Goal: Answer question/provide support: Share knowledge or assist other users

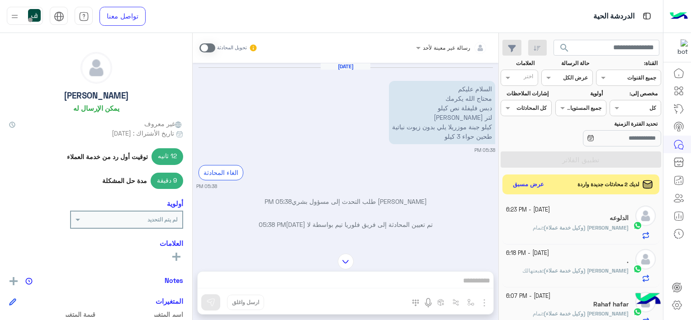
scroll to position [45, 0]
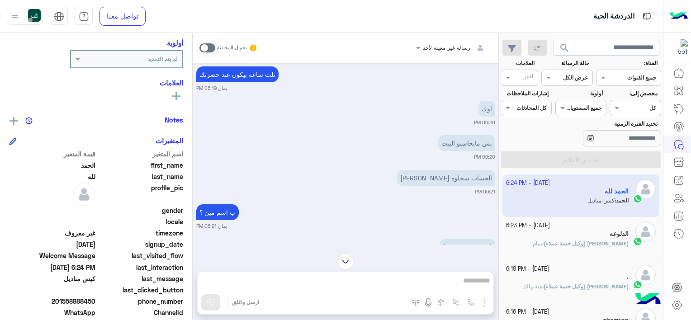
scroll to position [181, 0]
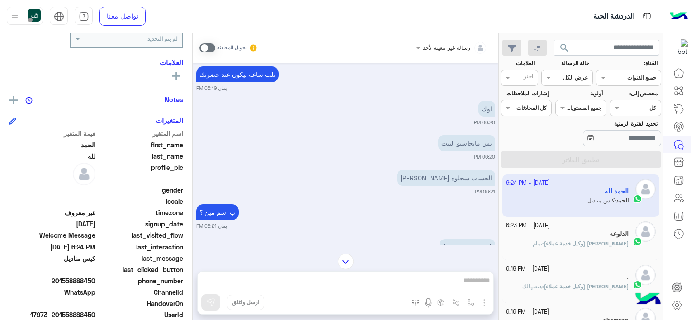
click at [519, 76] on input "text" at bounding box center [524, 79] width 19 height 8
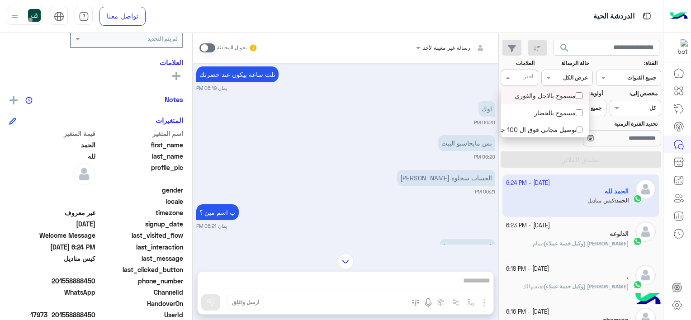
click at [519, 76] on input "text" at bounding box center [524, 79] width 19 height 8
click at [505, 76] on span at bounding box center [506, 77] width 11 height 9
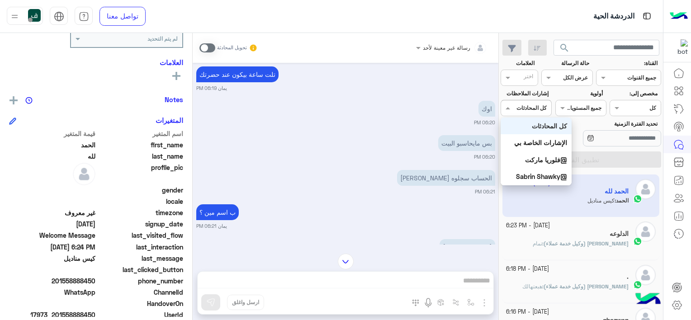
click at [508, 107] on span at bounding box center [506, 107] width 11 height 9
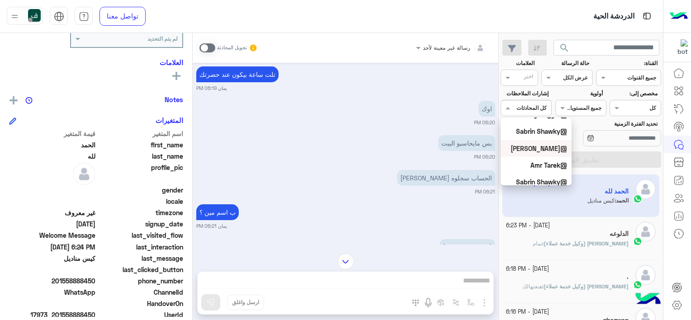
scroll to position [0, 0]
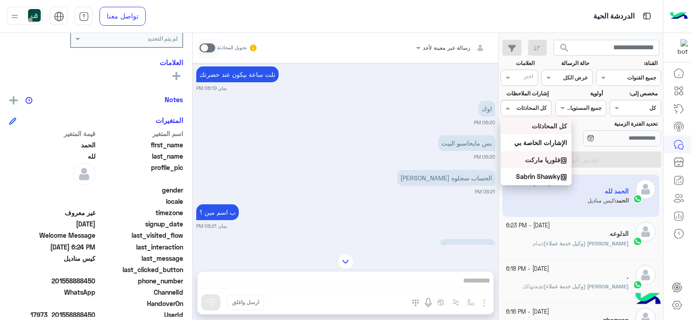
click at [557, 155] on div "@فلوريا ماركت" at bounding box center [536, 159] width 71 height 17
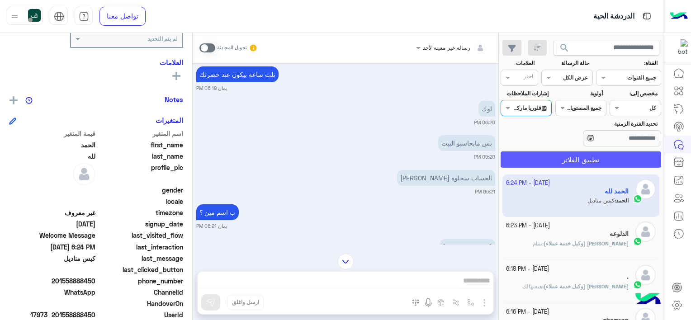
click at [584, 160] on button "تطبيق الفلاتر" at bounding box center [581, 159] width 161 height 16
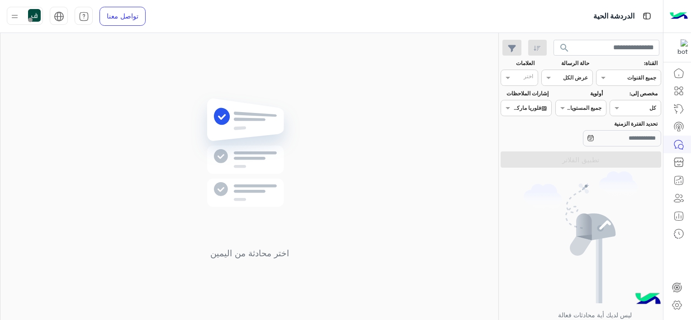
click at [567, 110] on b "جميع المستويات" at bounding box center [583, 107] width 36 height 7
click at [507, 112] on span at bounding box center [506, 107] width 11 height 9
click at [547, 118] on div "كل المحادثات" at bounding box center [536, 126] width 71 height 17
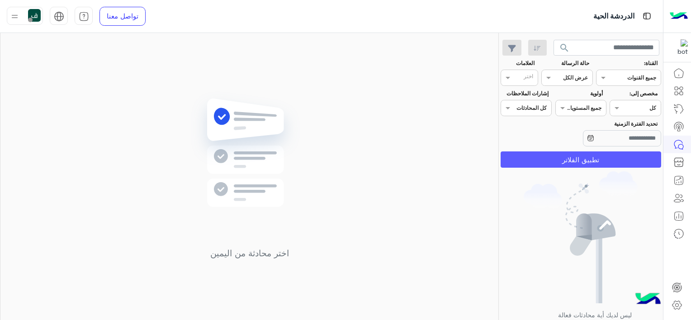
click at [566, 155] on button "تطبيق الفلاتر" at bounding box center [581, 159] width 161 height 16
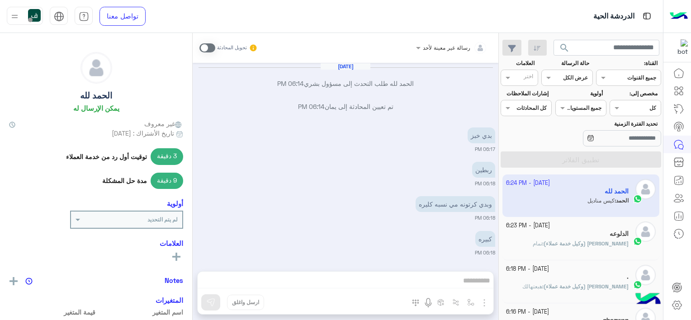
scroll to position [461, 0]
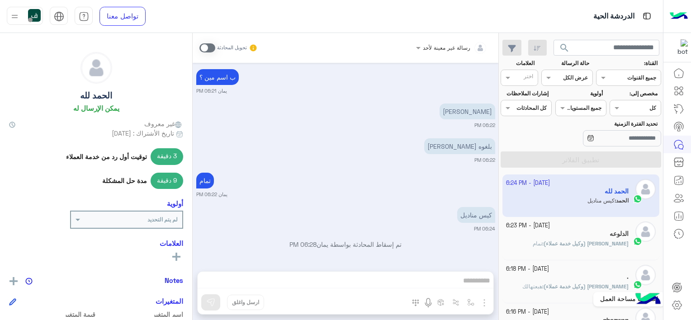
click at [671, 295] on ul at bounding box center [677, 297] width 24 height 36
click at [670, 302] on link at bounding box center [677, 305] width 24 height 18
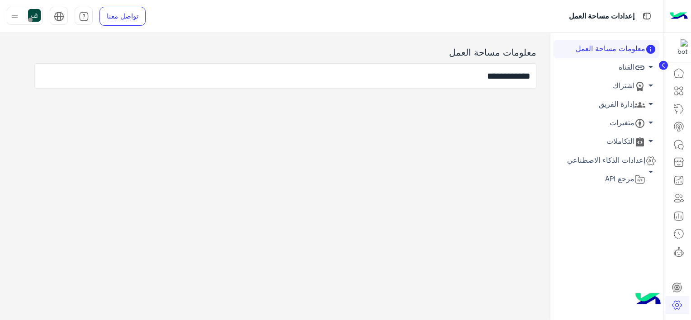
click at [628, 110] on link "إدارة الفريق arrow_drop_down" at bounding box center [606, 104] width 106 height 19
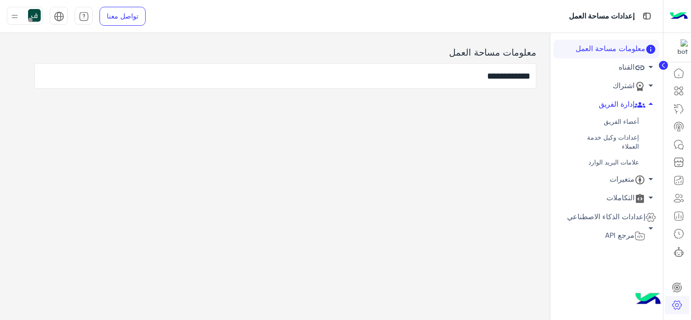
click at [617, 147] on link "إعدادات وكيل خدمة العملاء" at bounding box center [606, 142] width 106 height 25
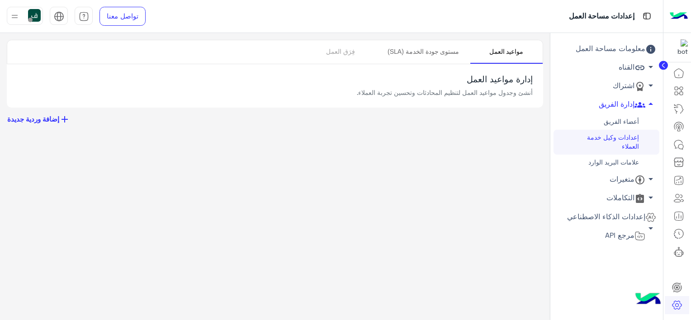
click at [445, 47] on link "مستوى جودة الخدمة (SLA)" at bounding box center [423, 52] width 93 height 24
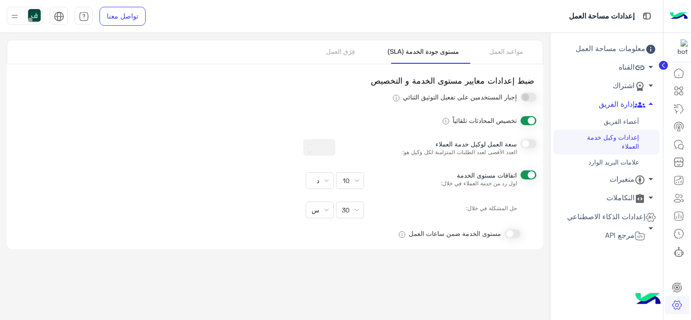
type input "**"
click at [682, 88] on icon at bounding box center [681, 88] width 3 height 3
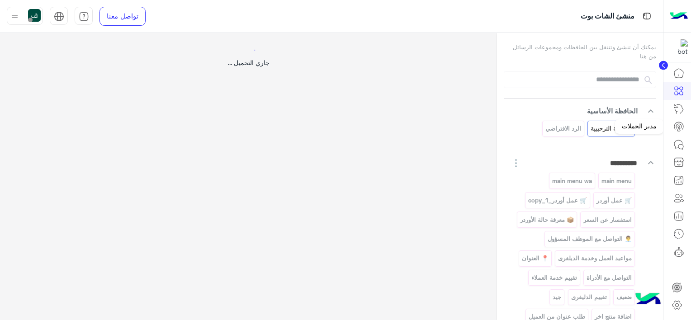
select select "*"
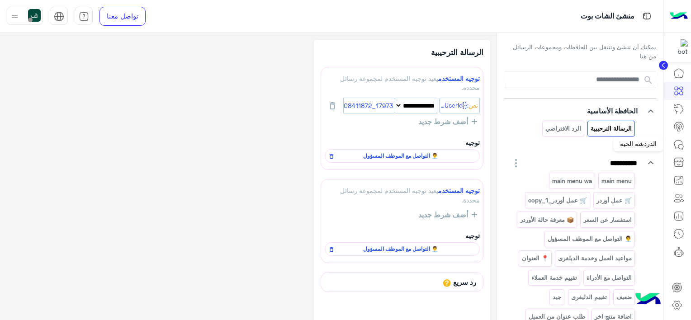
click at [678, 142] on icon at bounding box center [678, 144] width 11 height 11
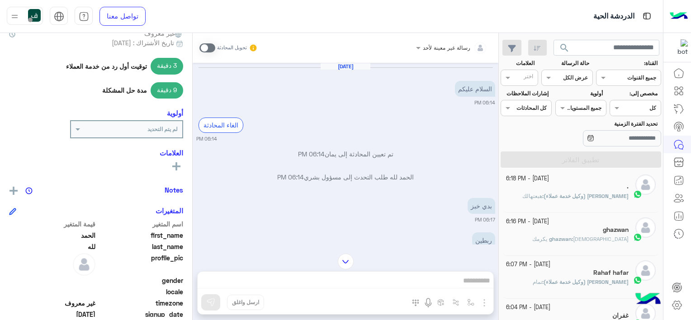
click at [176, 167] on rect at bounding box center [176, 166] width 2 height 8
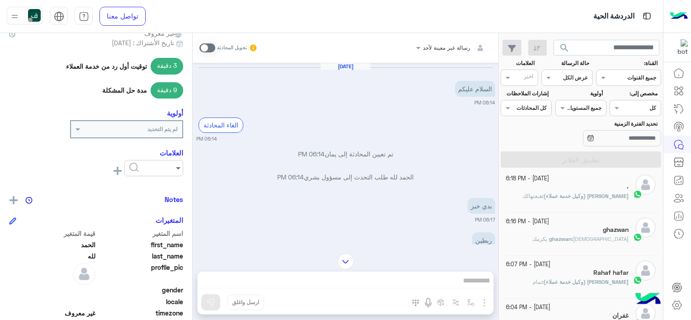
click at [177, 168] on span at bounding box center [176, 167] width 11 height 9
click at [148, 189] on span "مسموح بالاجل والفوري" at bounding box center [148, 190] width 61 height 8
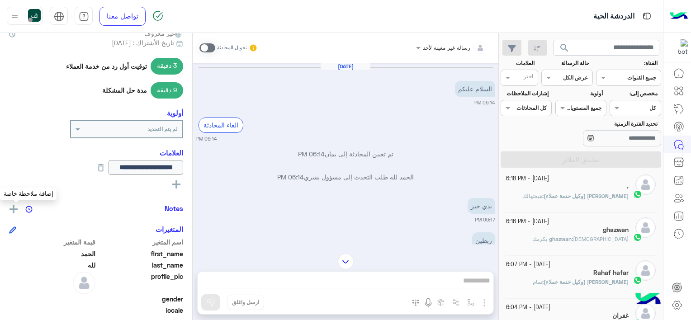
click at [17, 206] on img at bounding box center [13, 209] width 8 height 8
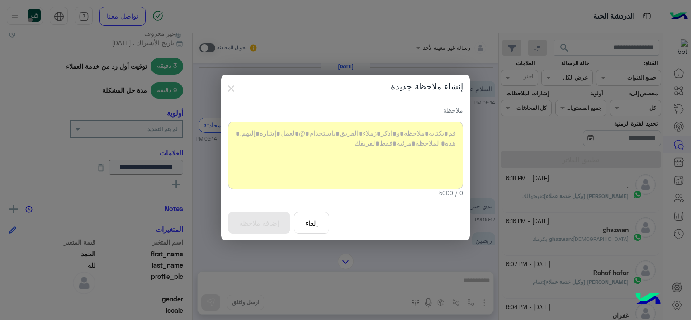
click at [414, 122] on div at bounding box center [345, 156] width 235 height 68
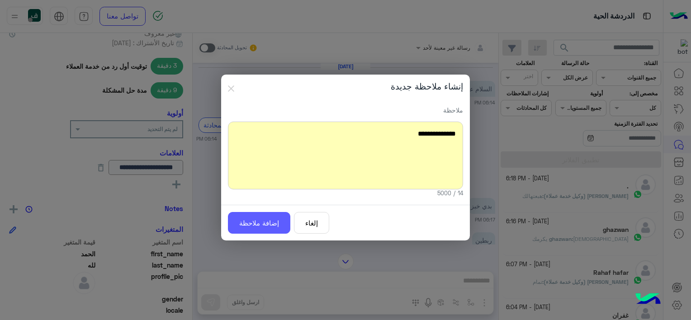
click at [273, 218] on button "إضافة ملاحظة" at bounding box center [259, 223] width 62 height 22
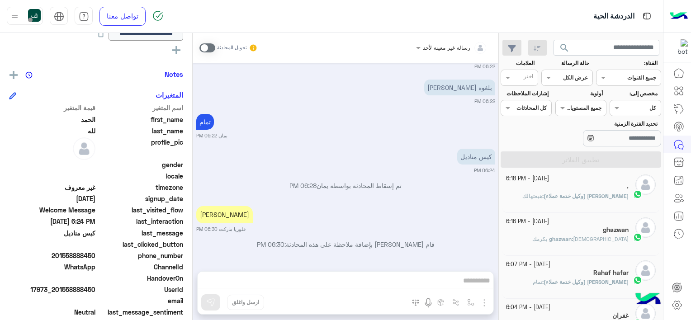
scroll to position [226, 0]
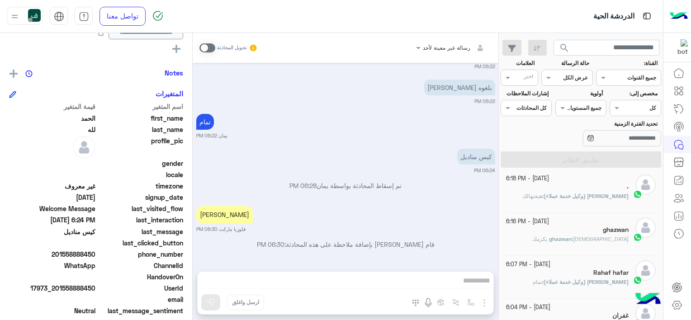
click at [12, 92] on icon at bounding box center [12, 94] width 7 height 7
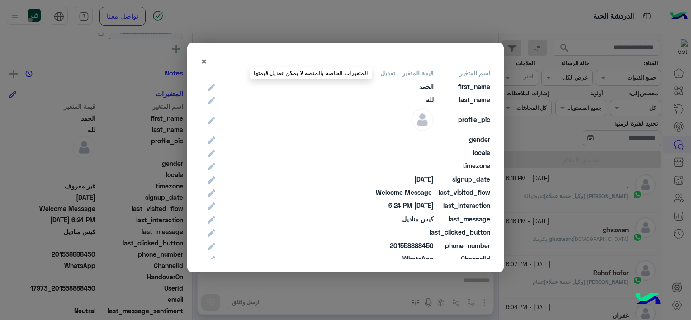
click at [213, 85] on icon at bounding box center [212, 88] width 8 height 8
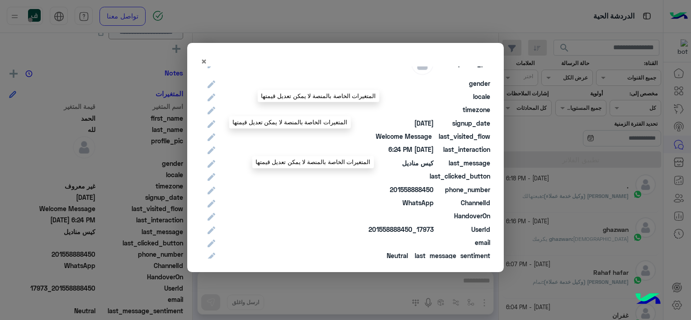
scroll to position [73, 0]
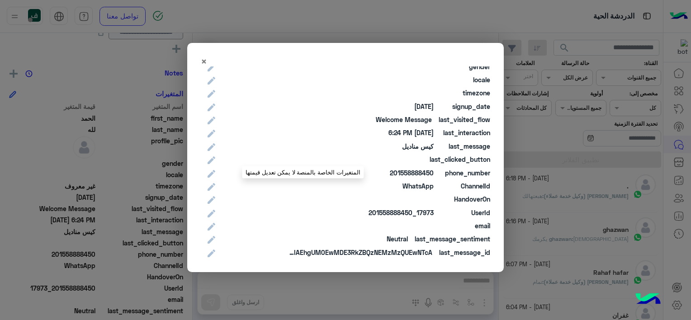
click at [215, 181] on div at bounding box center [302, 185] width 188 height 9
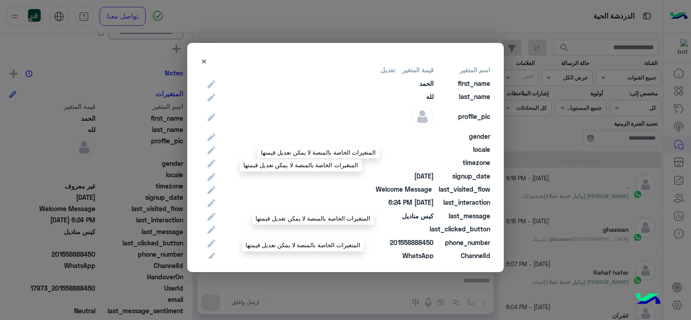
scroll to position [0, 0]
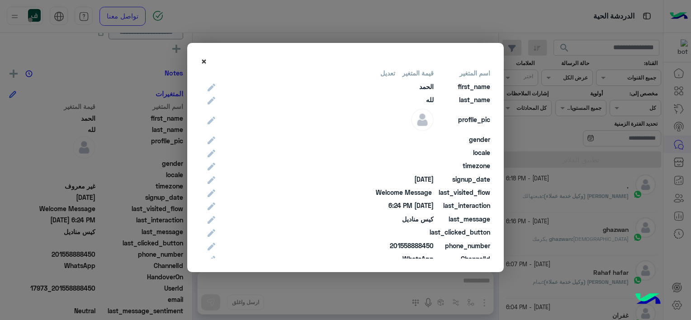
click at [204, 64] on span "×" at bounding box center [204, 61] width 6 height 12
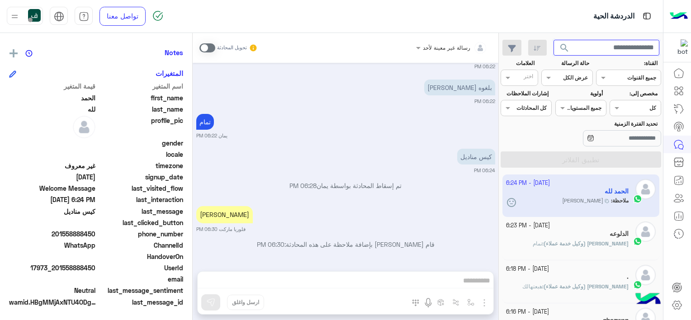
click at [613, 48] on input "text" at bounding box center [606, 48] width 106 height 16
type input "********"
click at [553, 40] on button "search" at bounding box center [564, 49] width 22 height 19
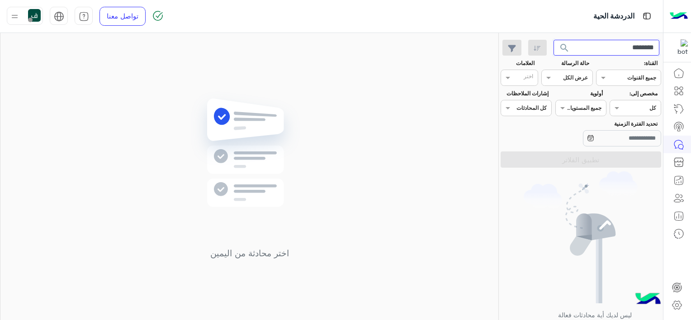
drag, startPoint x: 692, startPoint y: 51, endPoint x: 690, endPoint y: 42, distance: 9.2
click at [690, 43] on html "الدردشة الحية تواصل معنا مركز المساعدة عربي English ******** search القناة: الق…" at bounding box center [345, 160] width 691 height 320
click at [553, 40] on button "search" at bounding box center [564, 49] width 22 height 19
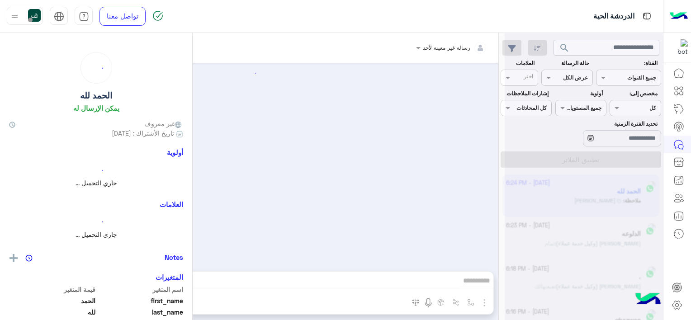
click at [518, 105] on div at bounding box center [584, 164] width 158 height 320
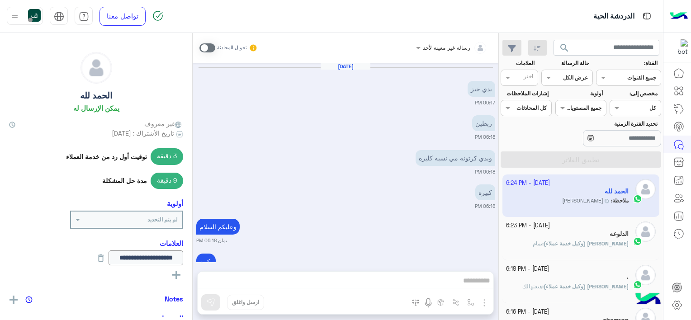
scroll to position [474, 0]
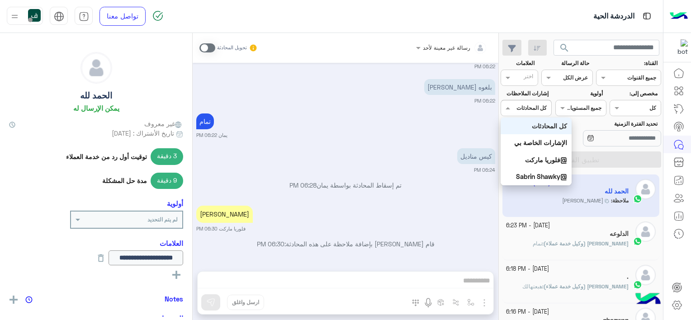
click at [515, 107] on div at bounding box center [526, 107] width 50 height 9
click at [543, 155] on div "@فلوريا ماركت" at bounding box center [536, 159] width 71 height 17
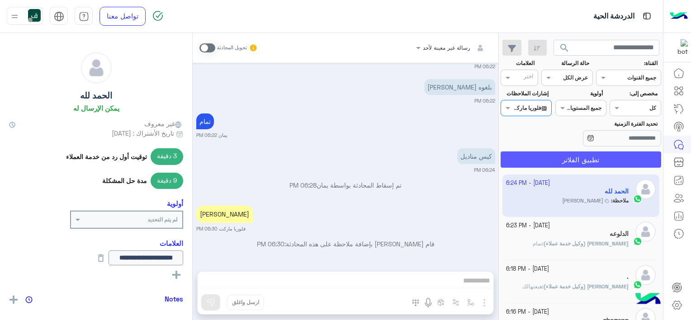
click at [558, 154] on button "تطبيق الفلاتر" at bounding box center [581, 159] width 161 height 16
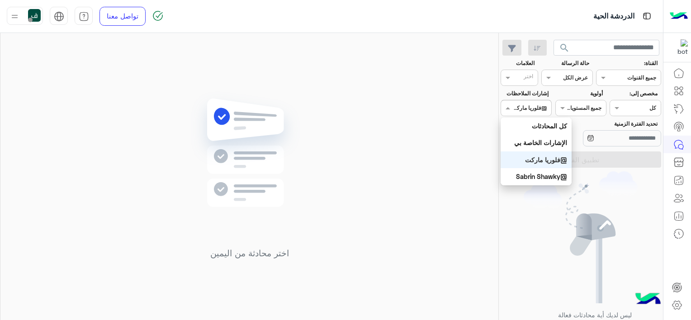
click at [520, 109] on div at bounding box center [526, 107] width 50 height 9
click at [537, 145] on b "الإشارات الخاصة بي" at bounding box center [540, 143] width 53 height 8
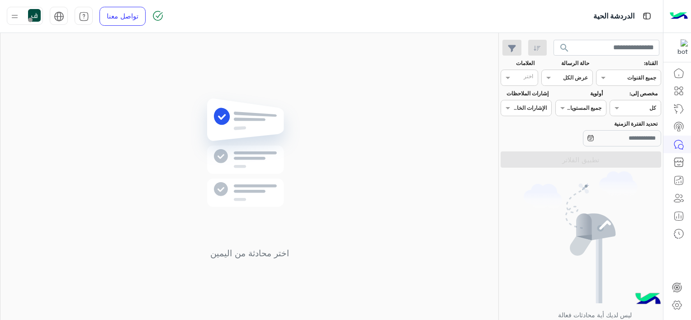
click at [563, 46] on span "search" at bounding box center [564, 48] width 11 height 11
click at [512, 112] on span at bounding box center [506, 107] width 11 height 9
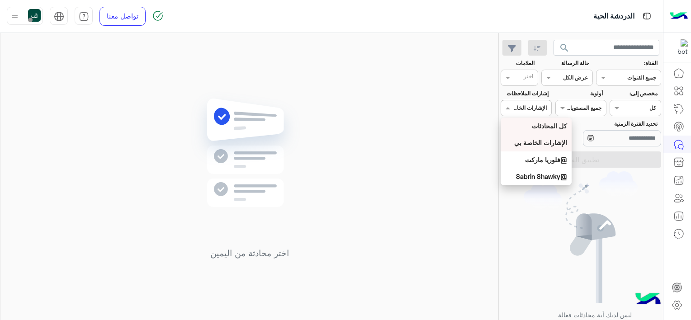
click at [559, 130] on div "كل المحادثات" at bounding box center [536, 126] width 71 height 17
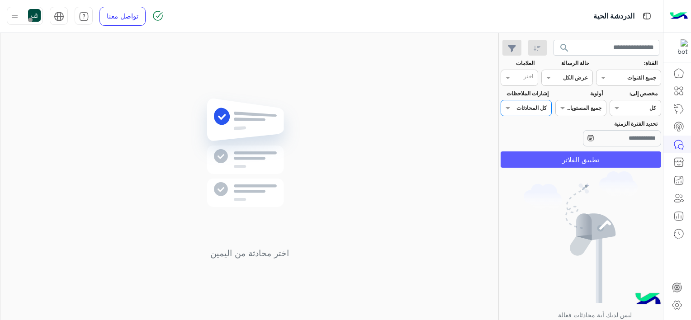
click at [565, 156] on button "تطبيق الفلاتر" at bounding box center [581, 159] width 161 height 16
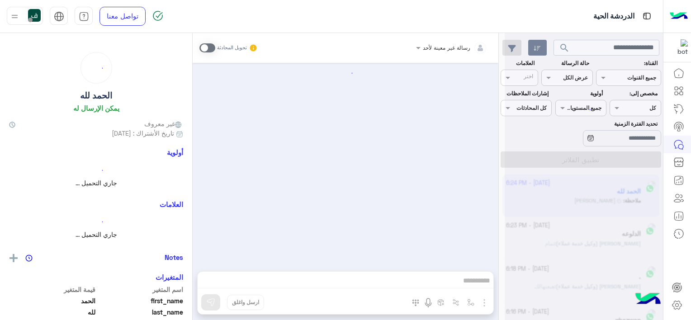
click at [536, 45] on icon "button" at bounding box center [537, 48] width 7 height 7
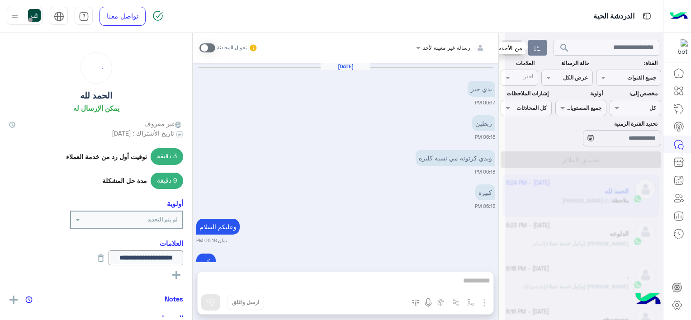
scroll to position [474, 0]
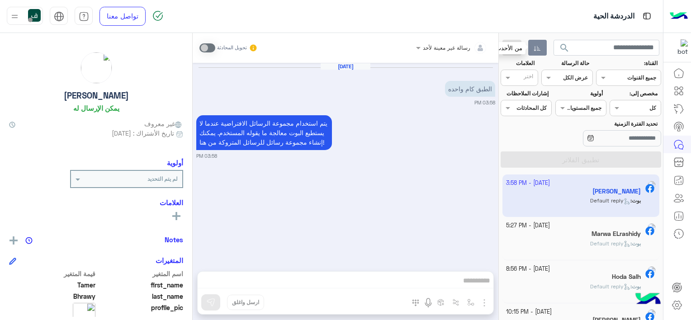
click at [534, 43] on button "button" at bounding box center [537, 48] width 19 height 16
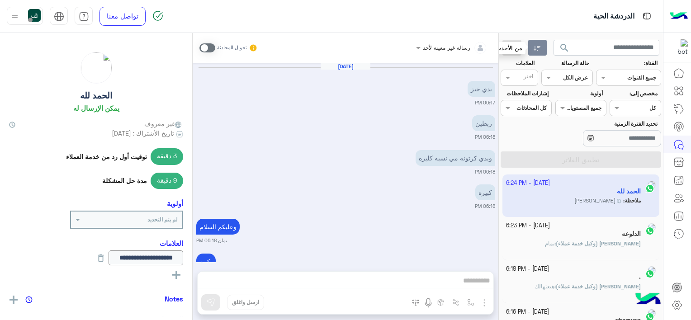
scroll to position [474, 0]
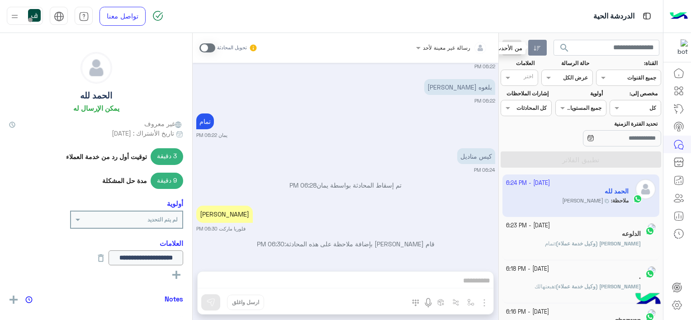
click at [539, 47] on icon "button" at bounding box center [537, 48] width 7 height 7
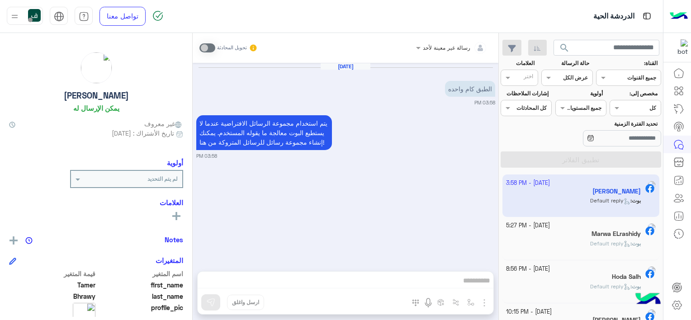
drag, startPoint x: 566, startPoint y: 193, endPoint x: 390, endPoint y: 235, distance: 181.2
click at [390, 235] on div "Sep 3, 2025 الطبق كام واحده 03:58 PM يتم استخدام مجموعة الرسائل الافتراضية عندم…" at bounding box center [346, 162] width 306 height 199
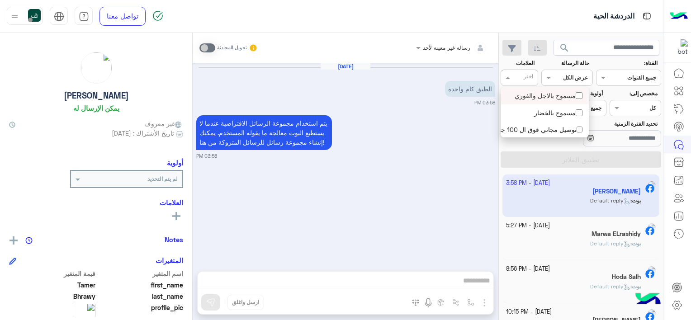
click at [528, 76] on input "text" at bounding box center [524, 79] width 19 height 8
click at [428, 125] on div "يتم استخدام مجموعة الرسائل الافتراضية عندما لا يستطيع البوت معالجة ما يقوله الم…" at bounding box center [345, 136] width 299 height 47
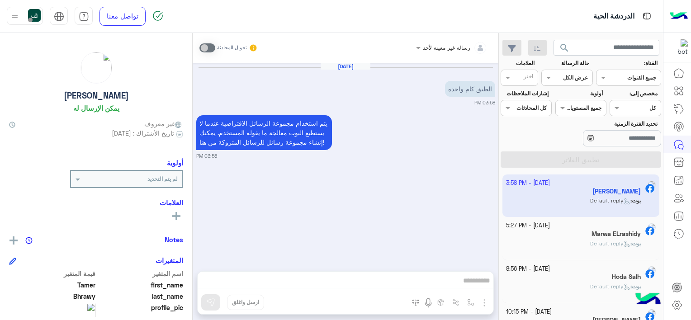
click at [525, 75] on input "text" at bounding box center [524, 79] width 19 height 8
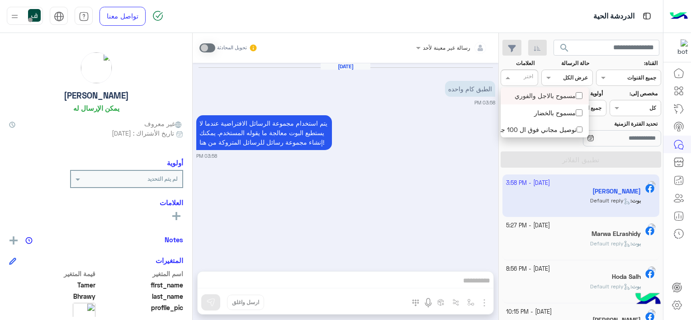
click at [554, 100] on div "مسموح بالاجل والفوري" at bounding box center [544, 95] width 79 height 9
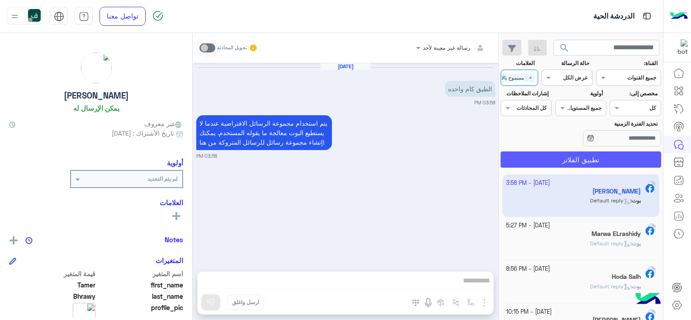
click at [564, 158] on button "تطبيق الفلاتر" at bounding box center [581, 159] width 161 height 16
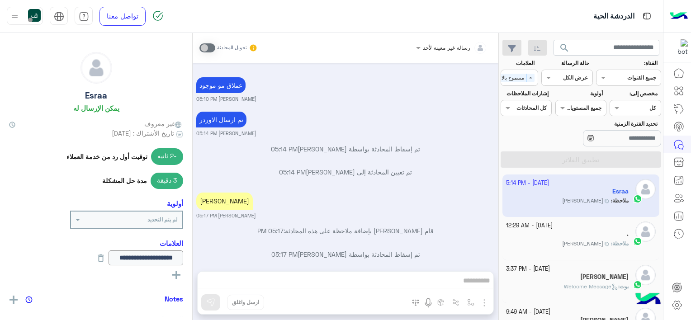
scroll to position [45, 0]
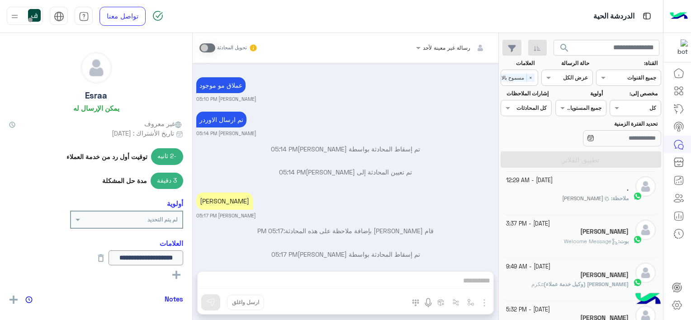
click at [535, 232] on div "عبدالله" at bounding box center [567, 232] width 123 height 9
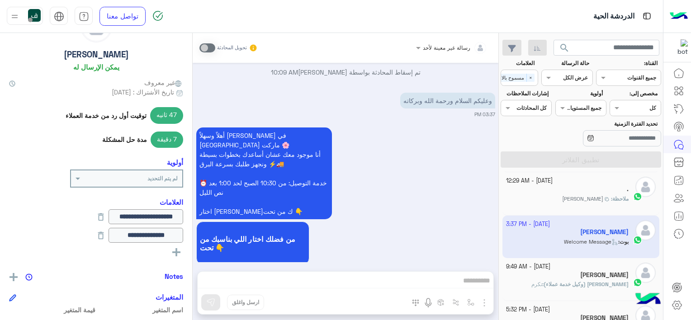
scroll to position [90, 0]
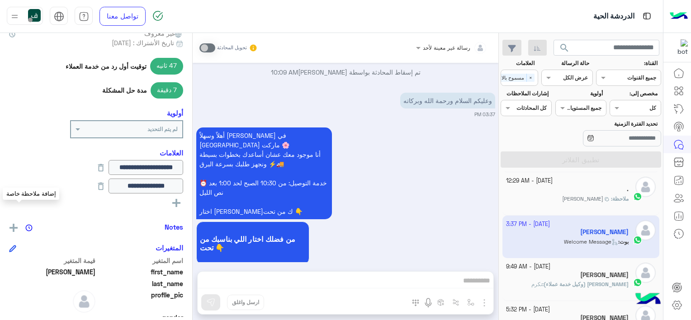
click at [14, 227] on img at bounding box center [13, 228] width 8 height 8
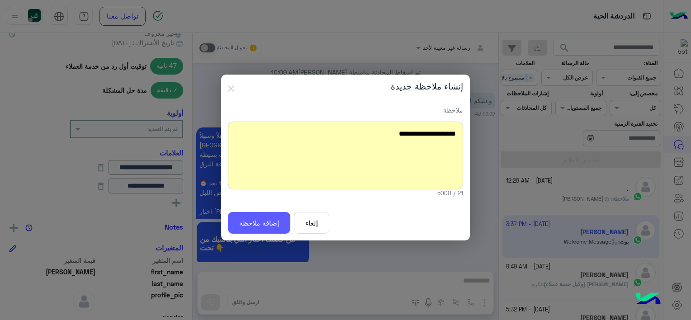
click at [275, 218] on button "إضافة ملاحظة" at bounding box center [259, 223] width 62 height 22
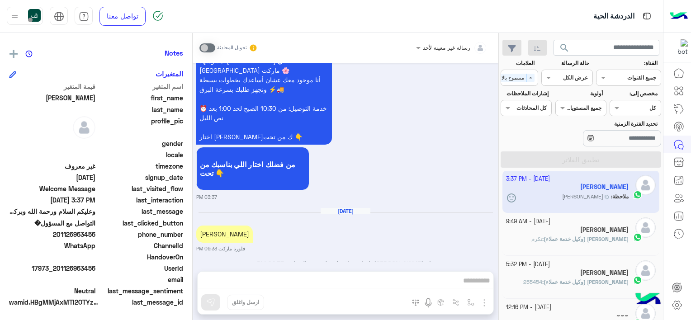
click at [557, 234] on div "Ahmad Al Bashir Barakat" at bounding box center [567, 230] width 123 height 9
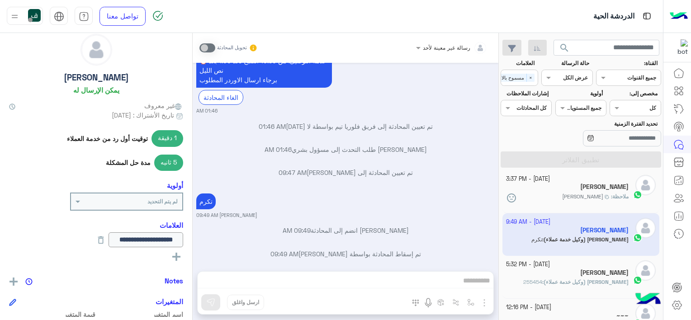
scroll to position [63, 0]
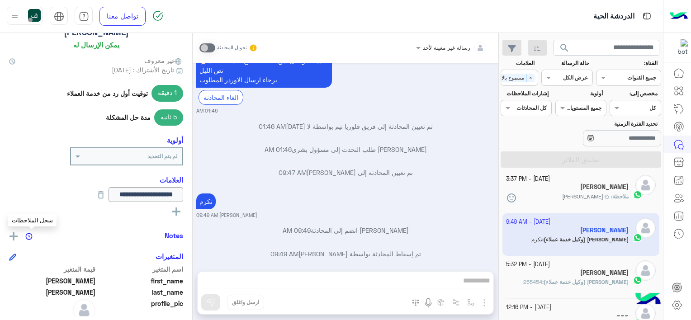
click at [33, 233] on img at bounding box center [28, 236] width 7 height 7
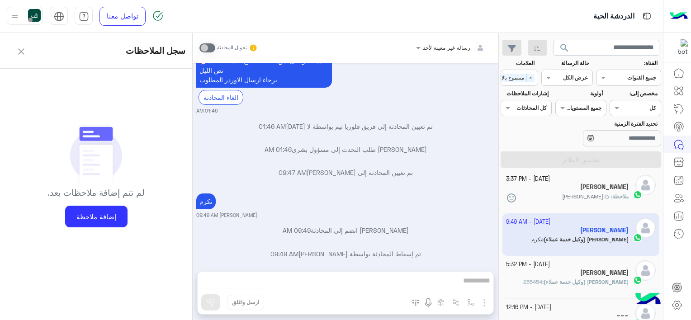
click at [16, 51] on button at bounding box center [21, 51] width 29 height 22
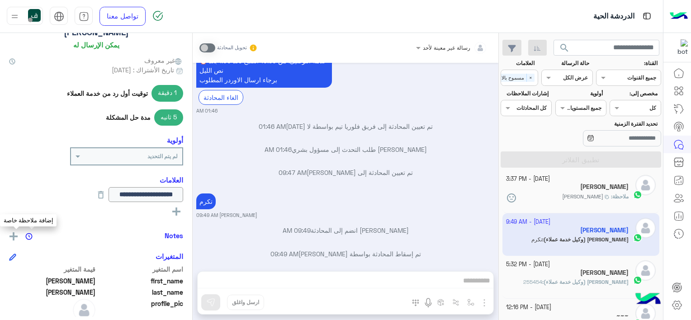
click at [14, 233] on img at bounding box center [13, 236] width 8 height 8
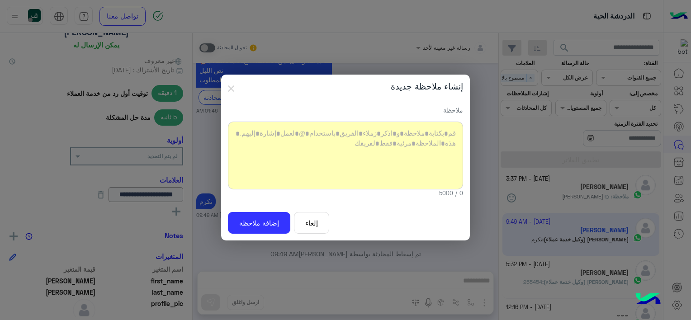
click at [306, 135] on div at bounding box center [345, 156] width 235 height 68
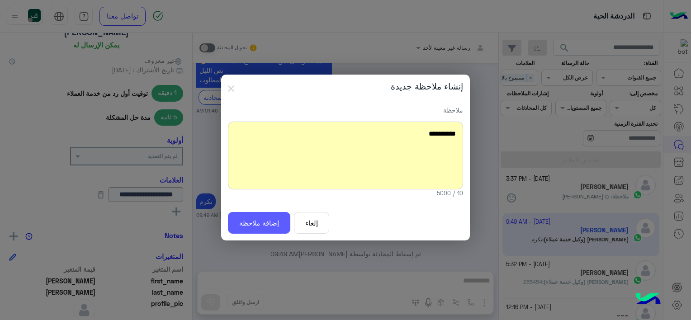
click at [267, 218] on button "إضافة ملاحظة" at bounding box center [259, 223] width 62 height 22
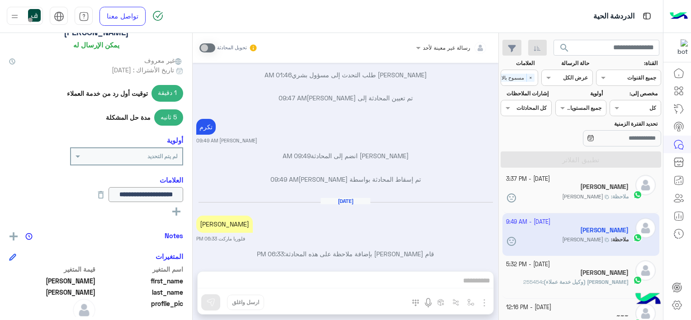
scroll to position [136, 0]
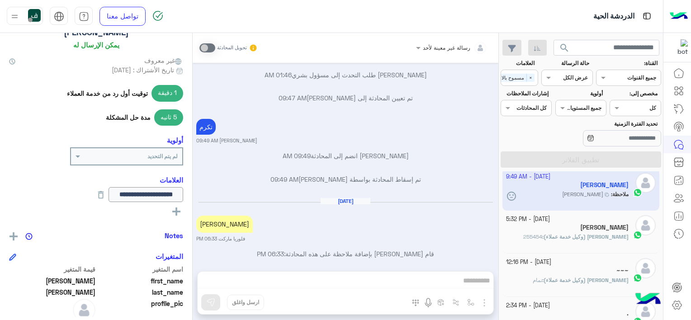
click at [595, 234] on span "[PERSON_NAME] (وكيل خدمة عملاء)" at bounding box center [586, 236] width 85 height 7
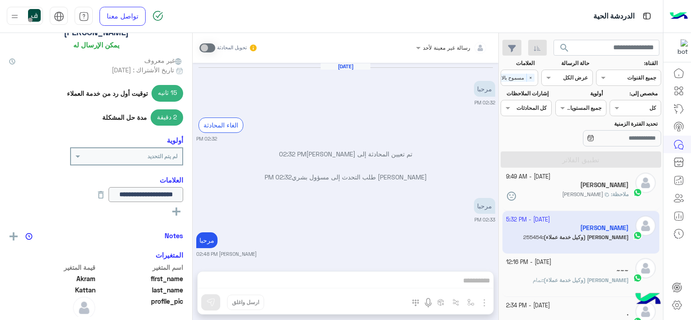
scroll to position [407, 0]
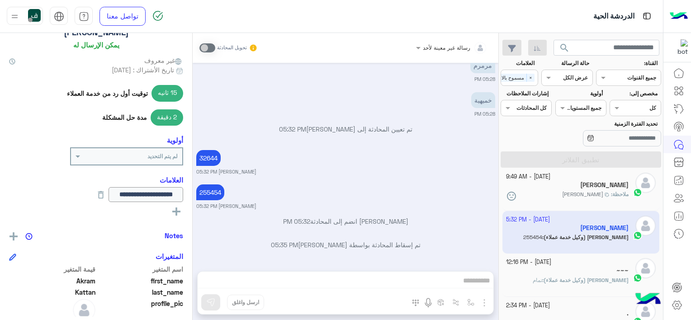
click at [172, 210] on icon at bounding box center [176, 212] width 8 height 8
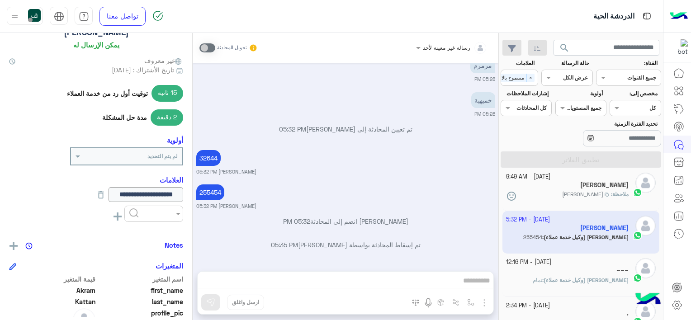
click at [147, 217] on div at bounding box center [153, 214] width 59 height 16
click at [170, 213] on input "text" at bounding box center [161, 213] width 28 height 8
click at [51, 221] on div "مسموح بالاجل والفوري مسموح بالخضار توصيل مجاني فوق ال 100 جنيه رؤية الكل" at bounding box center [96, 216] width 174 height 20
click at [16, 241] on button at bounding box center [13, 245] width 9 height 11
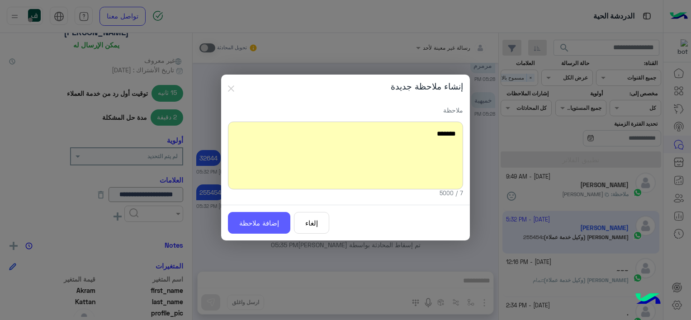
click at [248, 221] on button "إضافة ملاحظة" at bounding box center [259, 223] width 62 height 22
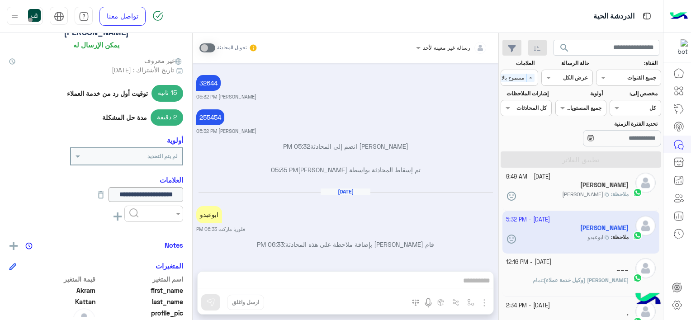
click at [551, 260] on small "6 October - 12:16 PM" at bounding box center [528, 262] width 45 height 9
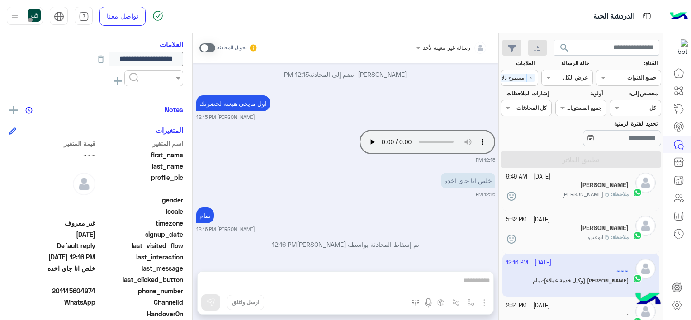
scroll to position [154, 0]
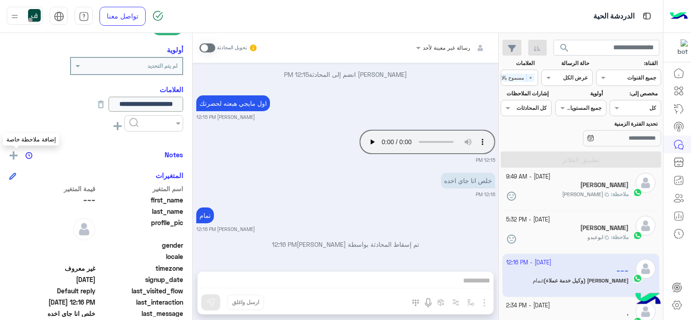
click at [14, 152] on img at bounding box center [13, 155] width 8 height 8
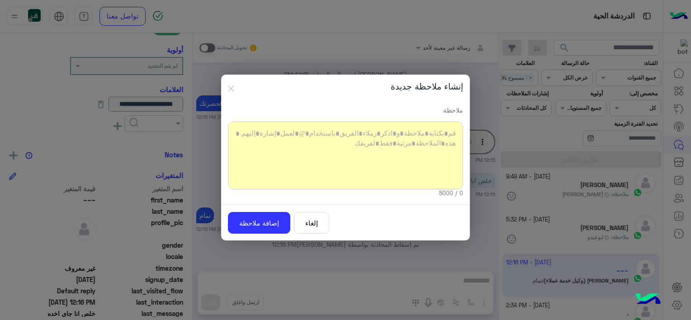
click at [303, 154] on div at bounding box center [345, 156] width 235 height 68
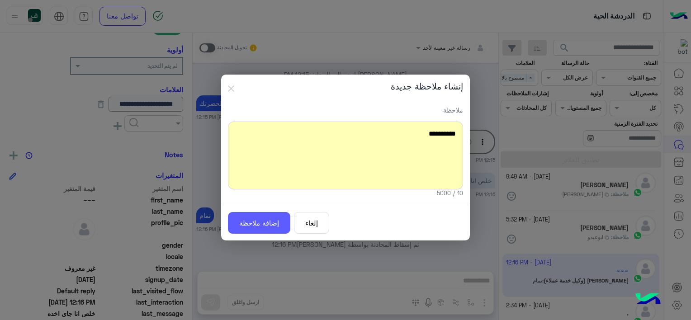
click at [253, 219] on button "إضافة ملاحظة" at bounding box center [259, 223] width 62 height 22
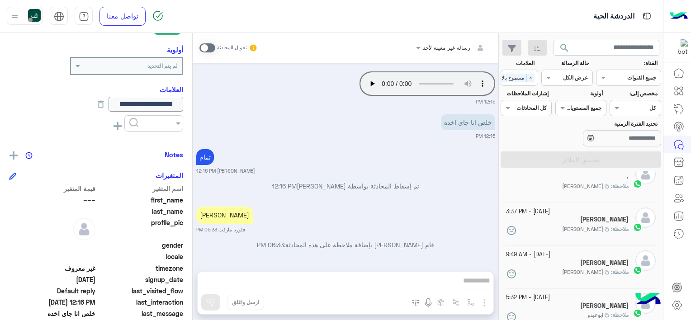
scroll to position [45, 0]
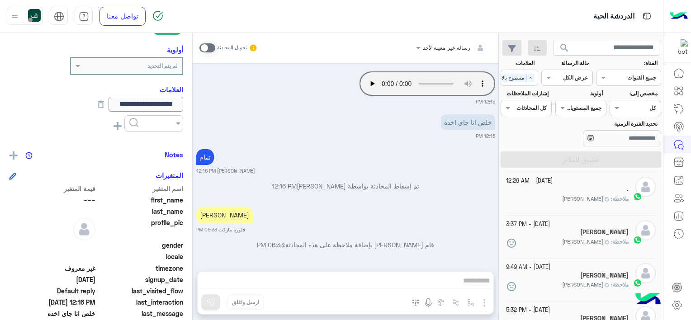
click at [560, 232] on div "عبدالله" at bounding box center [567, 232] width 123 height 9
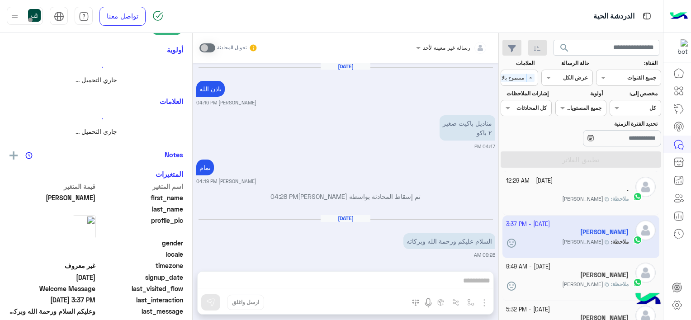
scroll to position [742, 0]
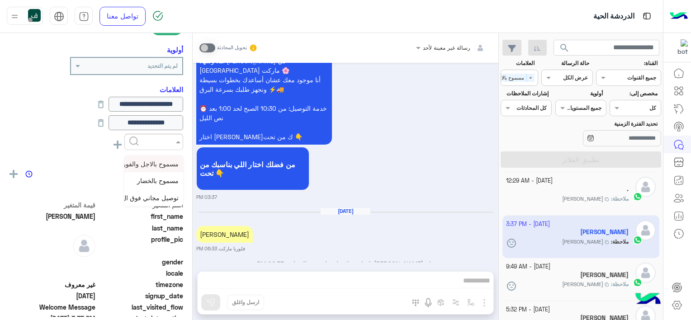
click at [157, 142] on input "text" at bounding box center [161, 141] width 28 height 8
click at [162, 142] on input "text" at bounding box center [161, 141] width 28 height 8
click at [84, 69] on div "لم يتم التحديد" at bounding box center [132, 66] width 100 height 8
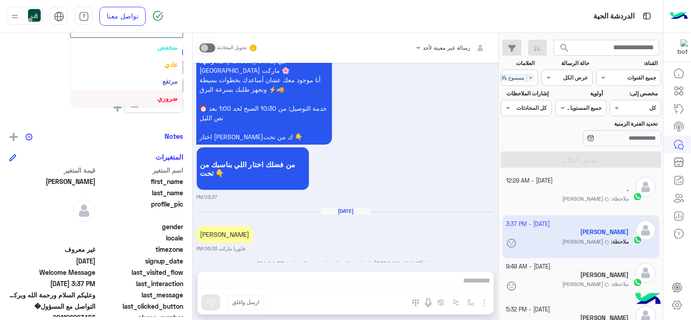
scroll to position [244, 0]
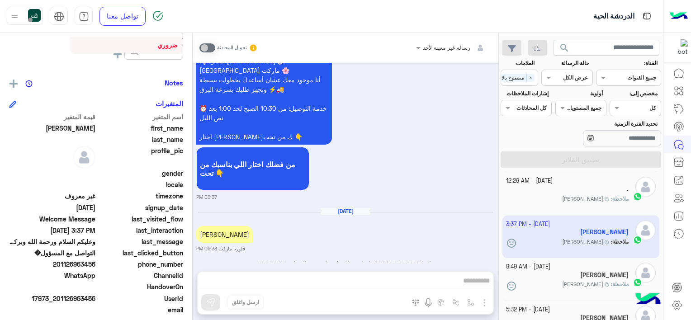
click at [163, 47] on b "ضروري" at bounding box center [167, 45] width 20 height 8
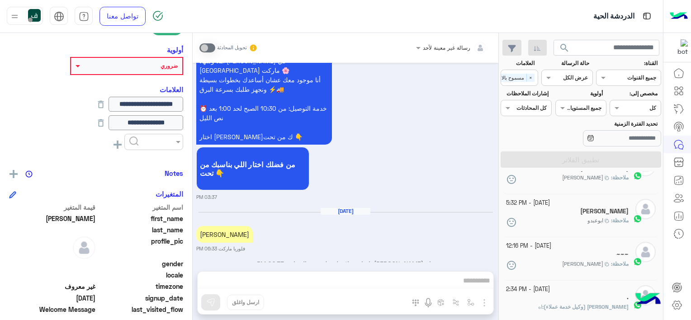
scroll to position [181, 0]
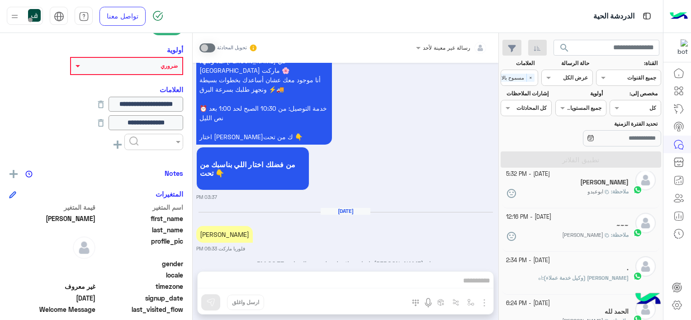
click at [595, 185] on h5 "Akram Kattan" at bounding box center [604, 183] width 48 height 8
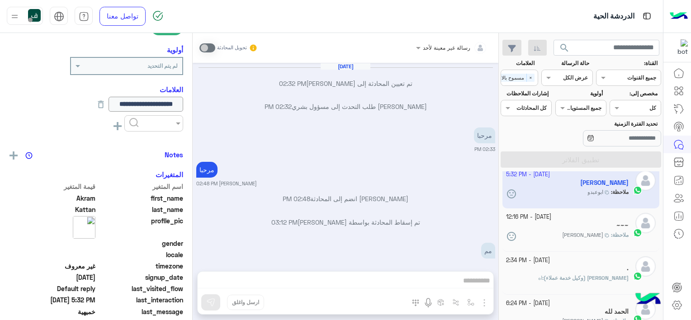
scroll to position [412, 0]
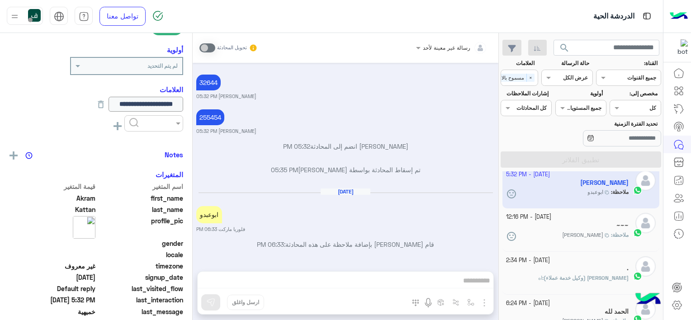
click at [122, 66] on input "text" at bounding box center [140, 65] width 76 height 8
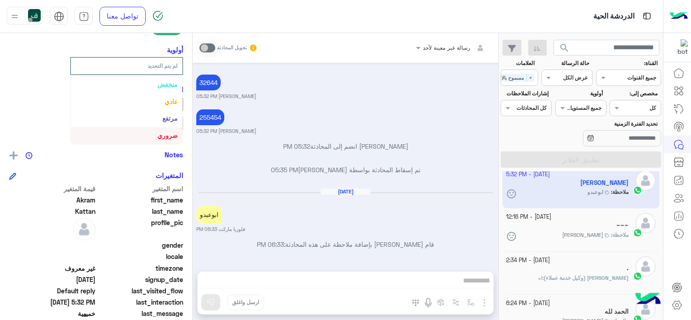
click at [168, 129] on div "ضروري" at bounding box center [126, 135] width 111 height 17
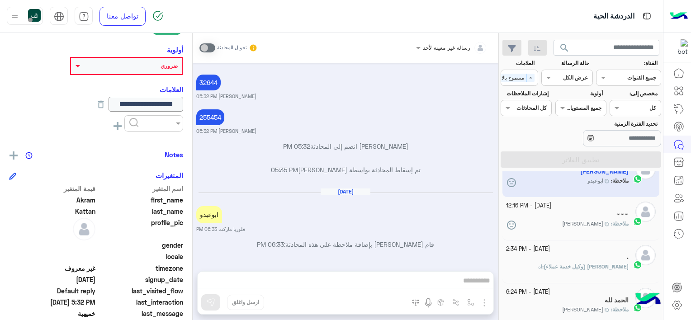
scroll to position [197, 0]
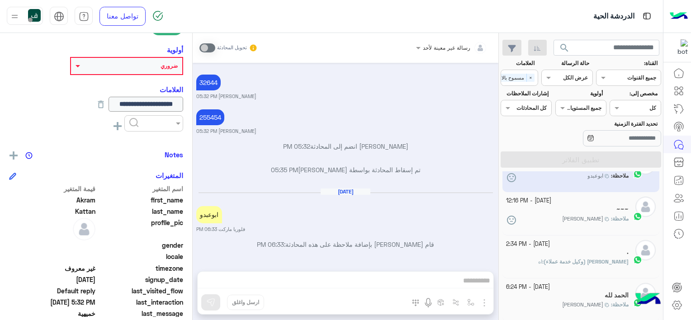
click at [568, 265] on p "خالد صقر (وكيل خدمة عملاء) : اه" at bounding box center [583, 262] width 90 height 8
